Goal: Task Accomplishment & Management: Use online tool/utility

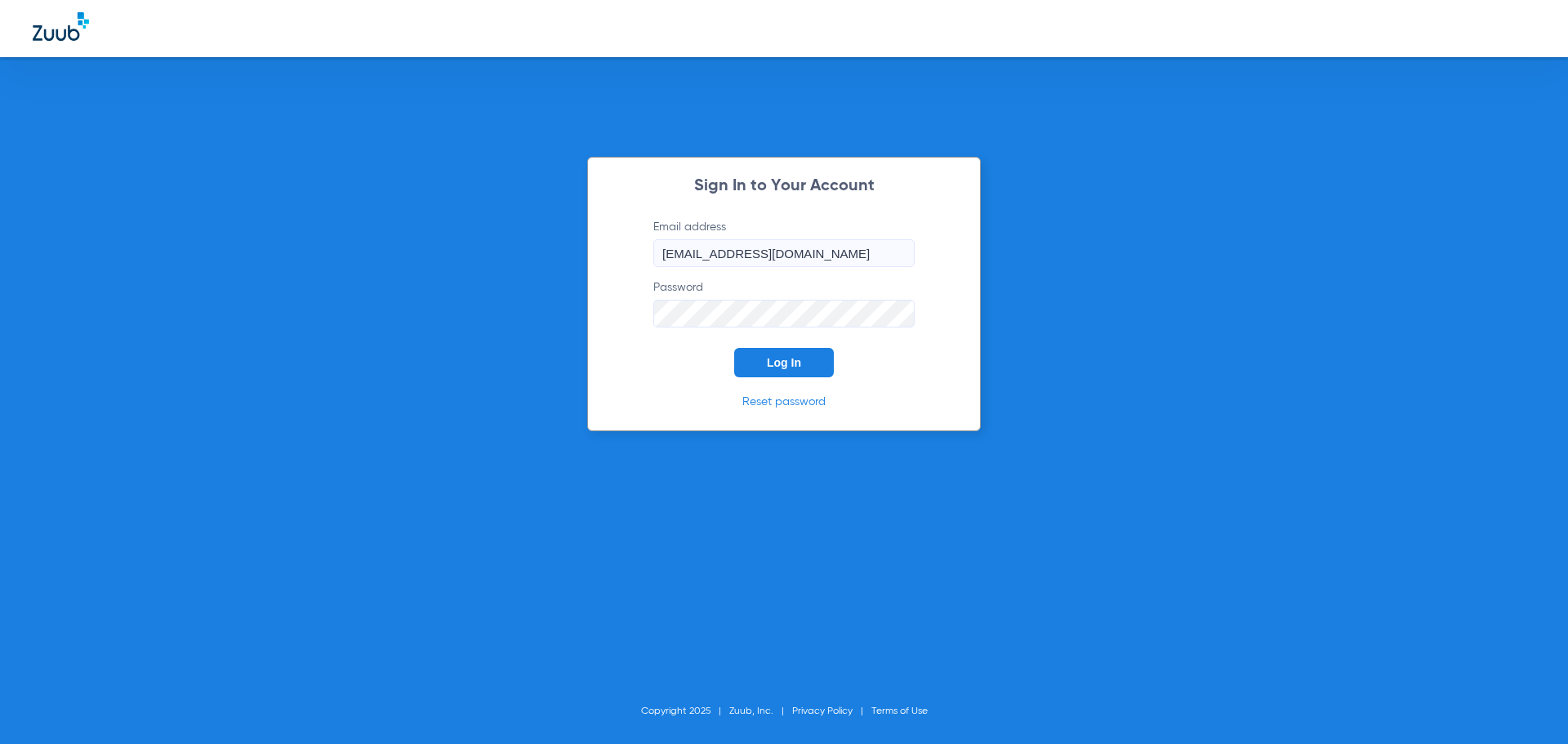
click at [790, 362] on span "Log In" at bounding box center [784, 362] width 34 height 13
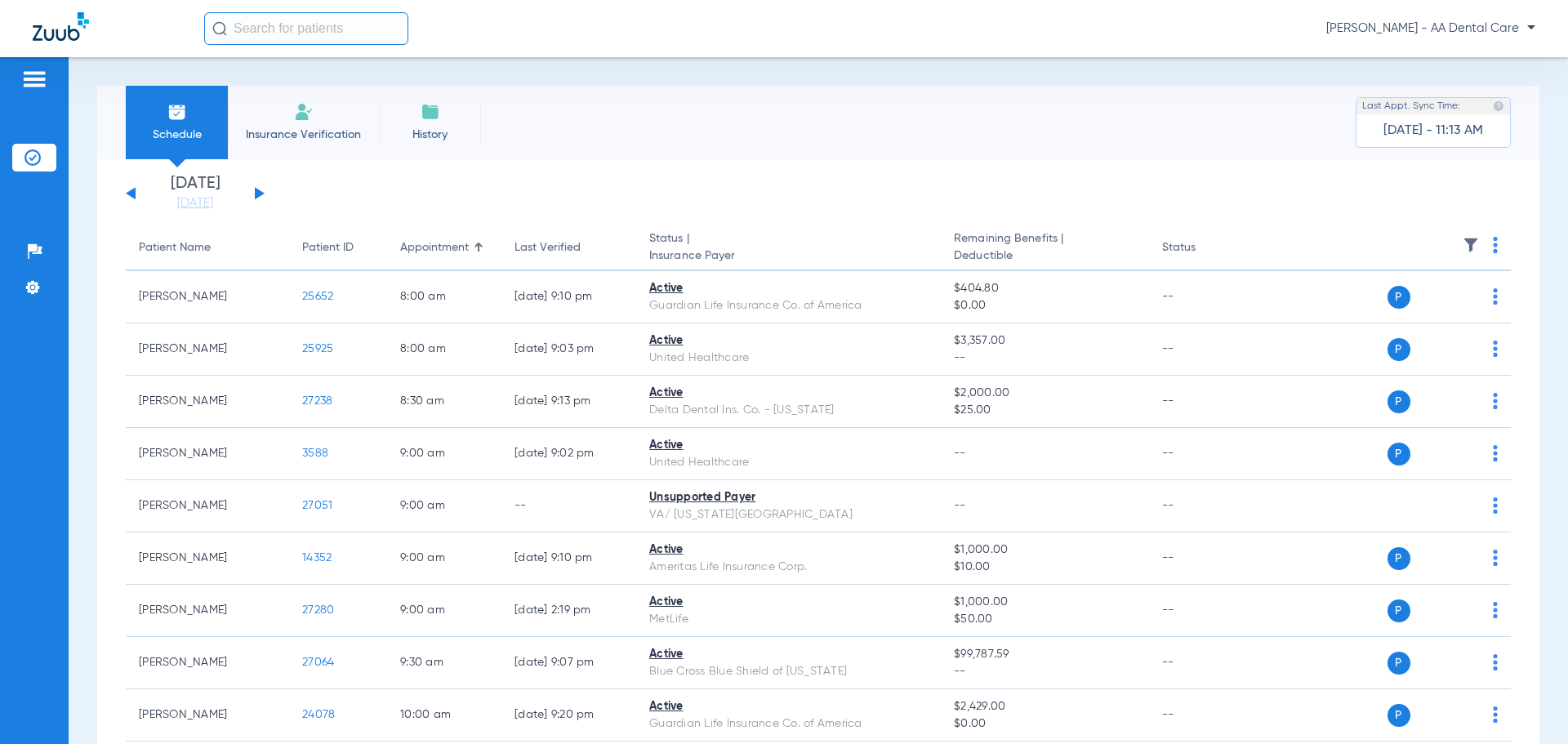
click at [309, 129] on span "Insurance Verification" at bounding box center [303, 134] width 127 height 16
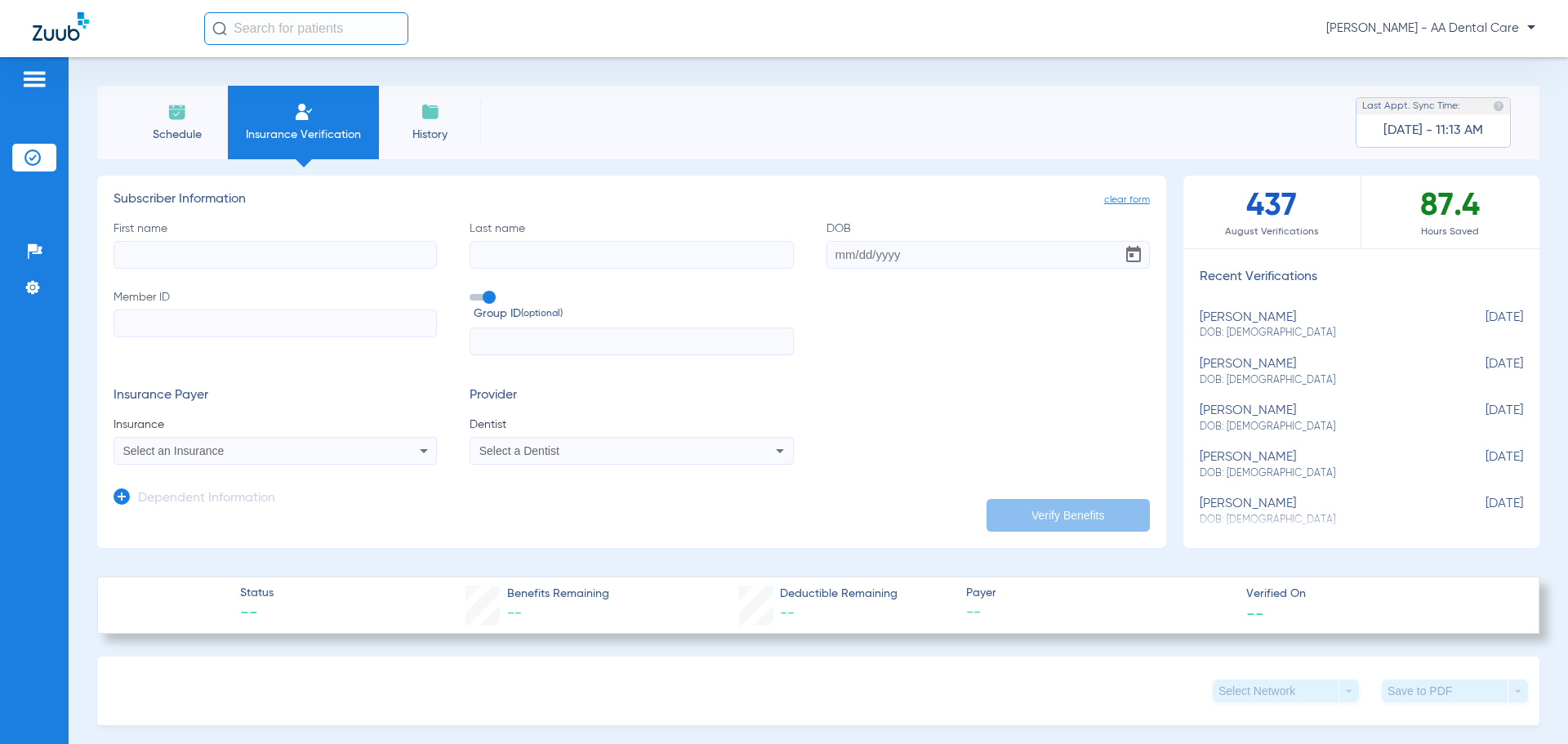
click at [185, 123] on li "Schedule" at bounding box center [177, 123] width 102 height 73
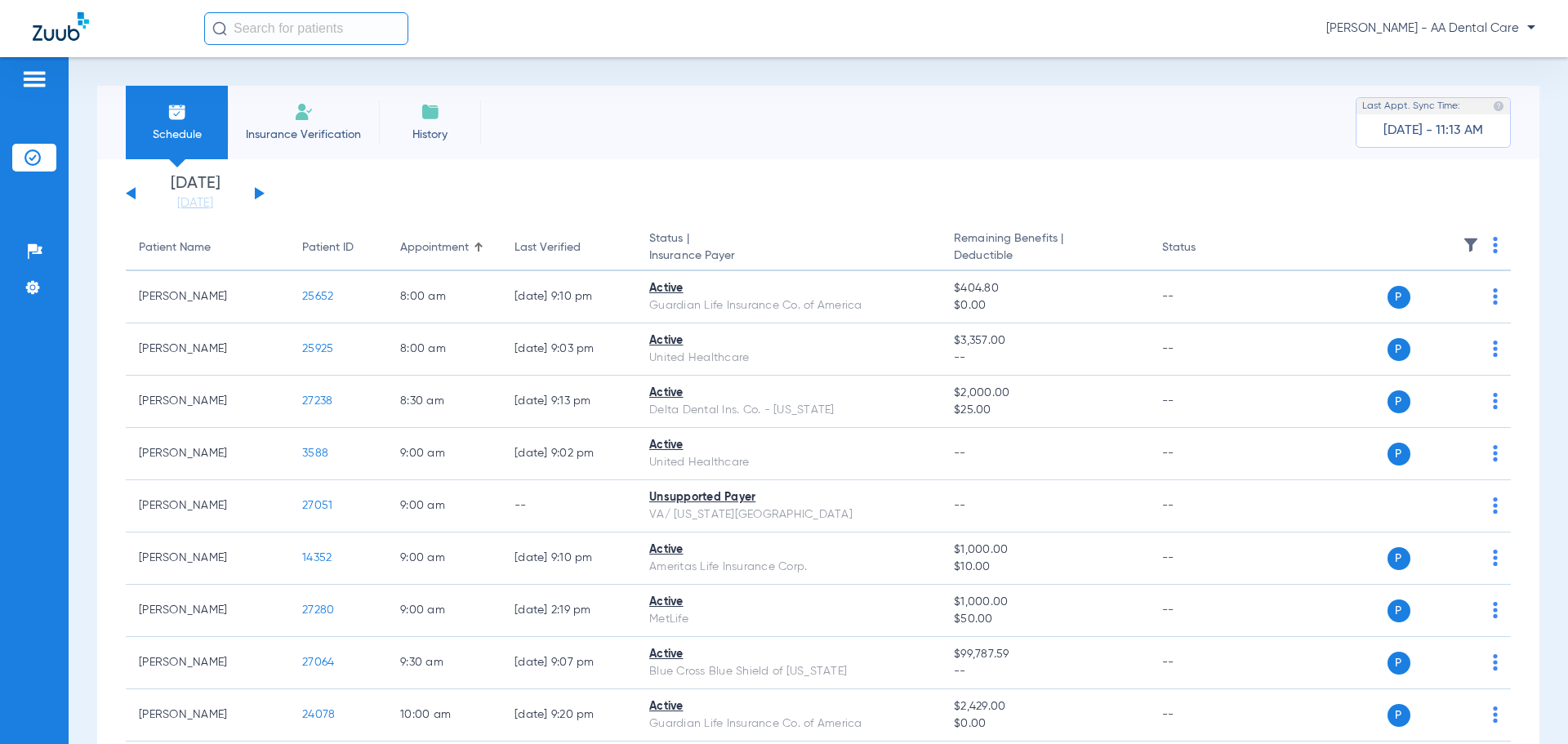
click at [257, 189] on div "[DATE] [DATE] [DATE] [DATE] [DATE] [DATE] [DATE] [DATE] [DATE] [DATE] [DATE] [D…" at bounding box center [195, 193] width 139 height 36
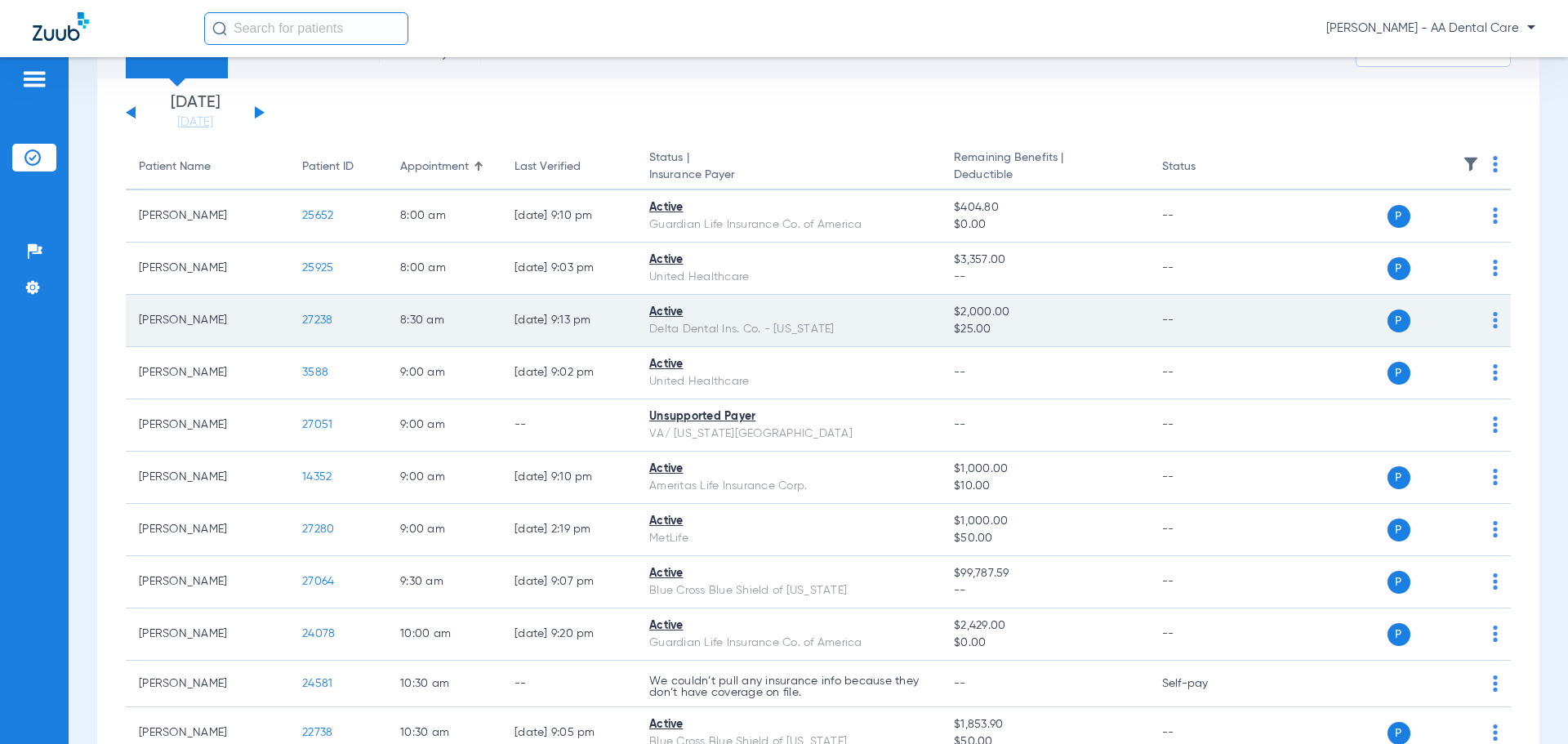
scroll to position [82, 0]
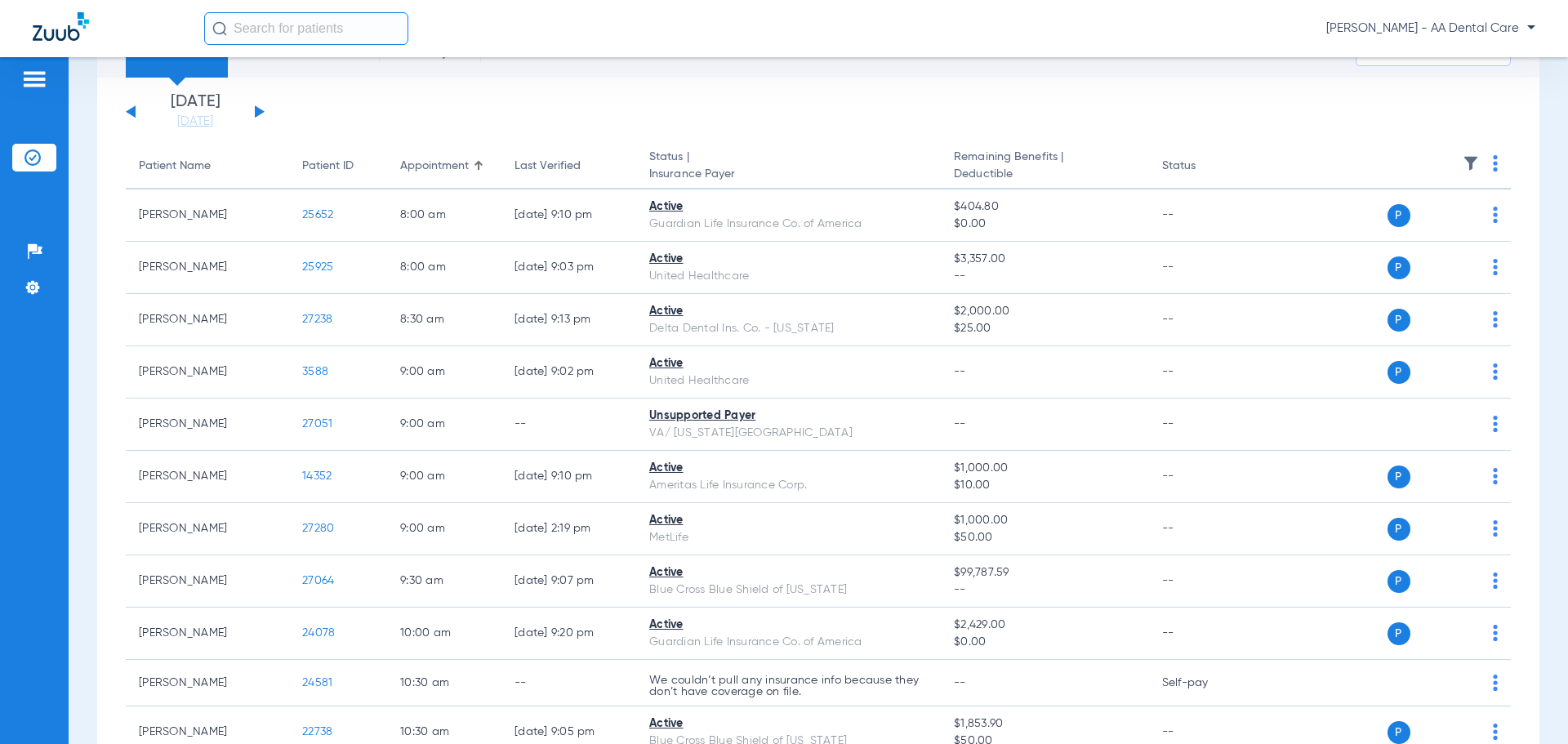
click at [252, 102] on div "[DATE] [DATE] [DATE] [DATE] [DATE] [DATE] [DATE] [DATE] [DATE] [DATE] [DATE] [D…" at bounding box center [195, 112] width 139 height 36
click at [258, 111] on button at bounding box center [259, 112] width 10 height 12
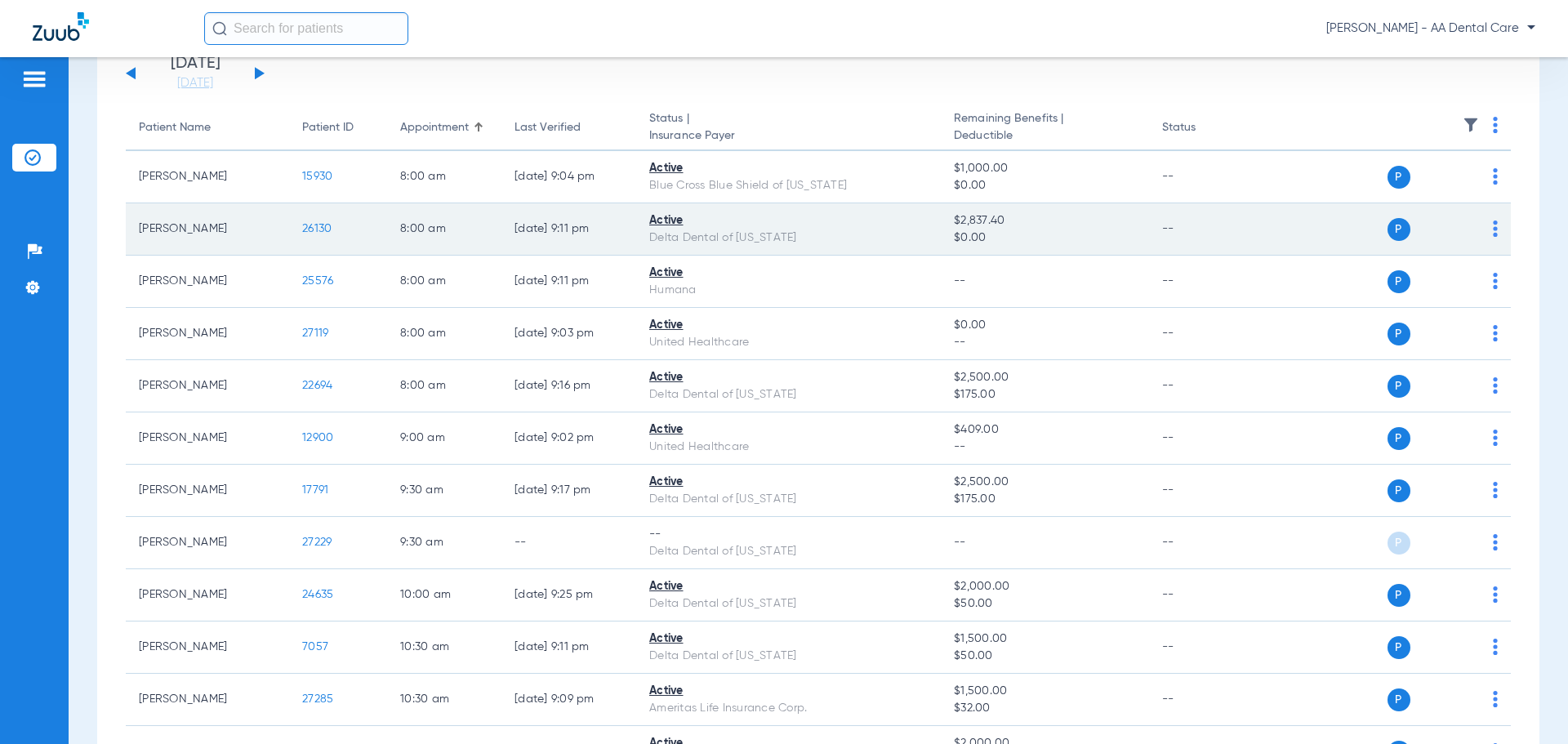
scroll to position [163, 0]
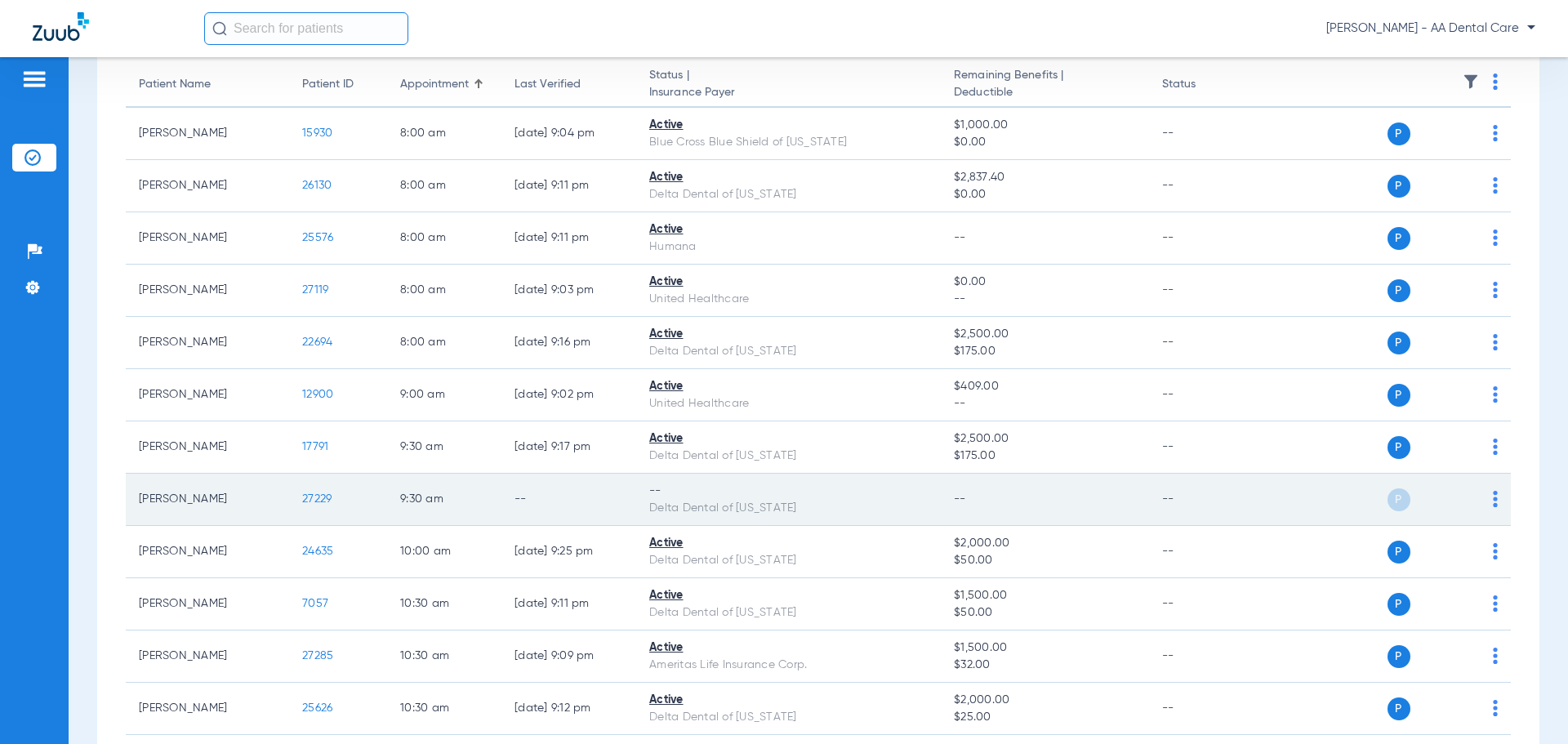
click at [1492, 500] on img at bounding box center [1495, 499] width 5 height 16
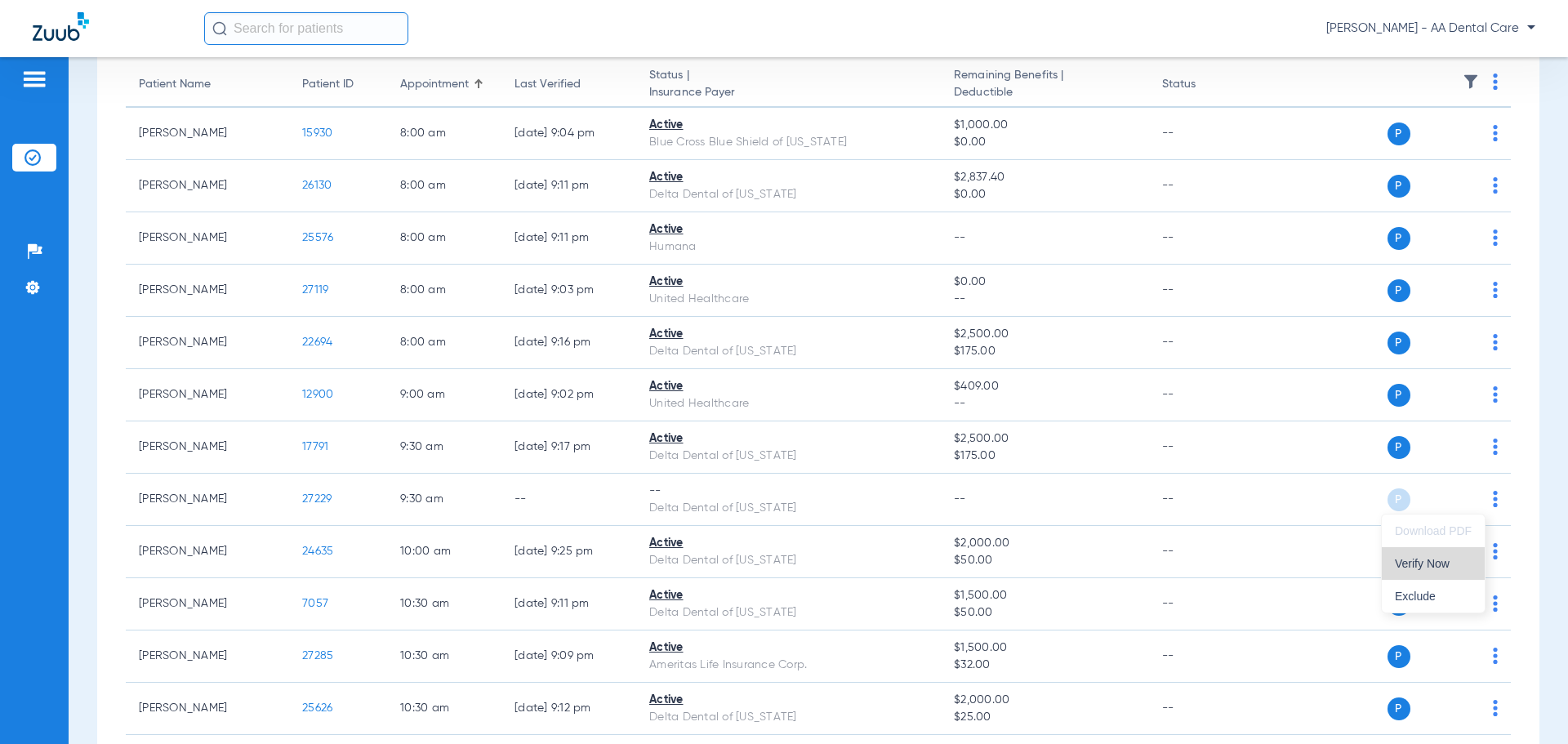
click at [1427, 564] on span "Verify Now" at bounding box center [1433, 563] width 77 height 11
